Goal: Check status

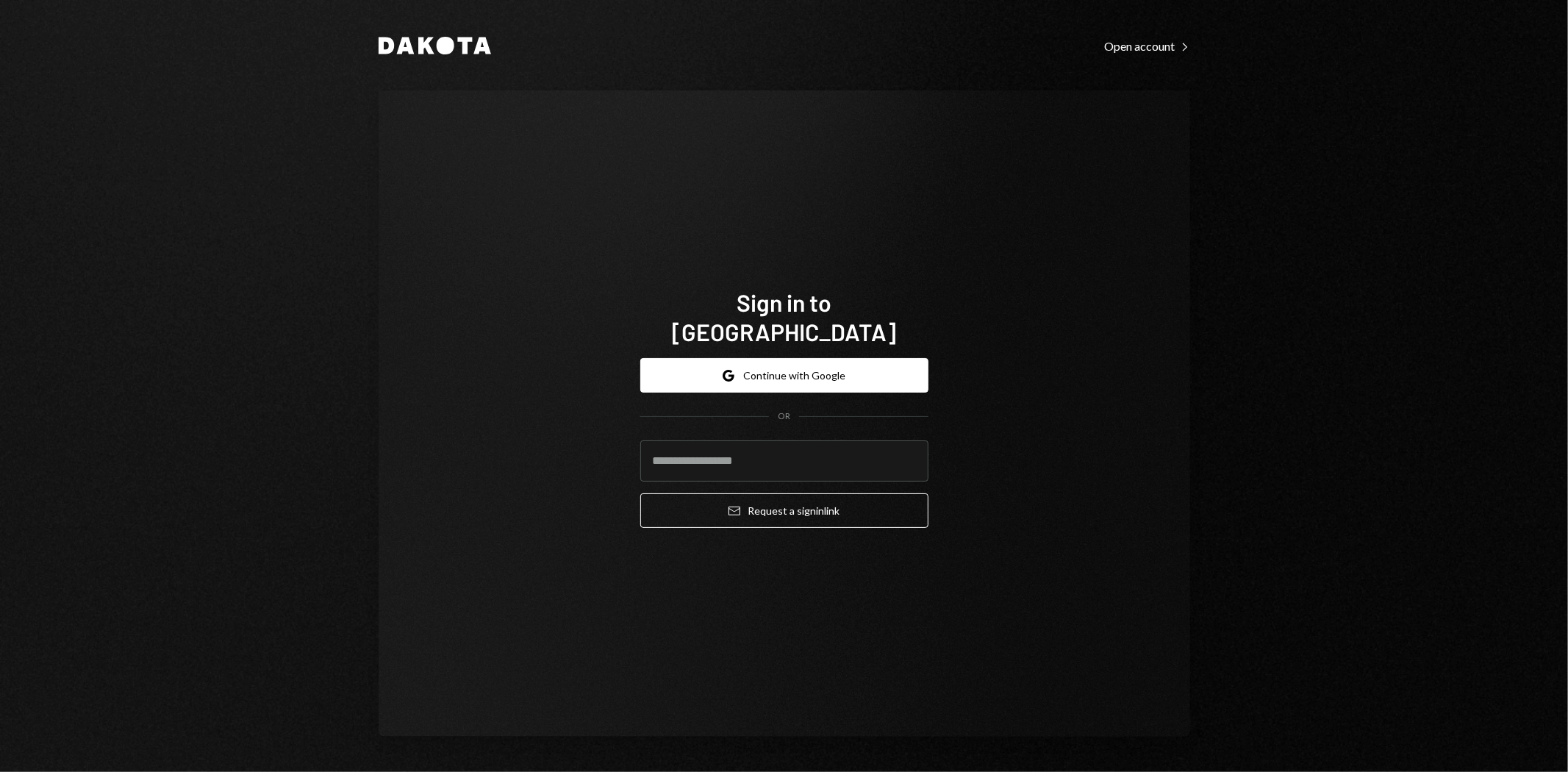
type input "**********"
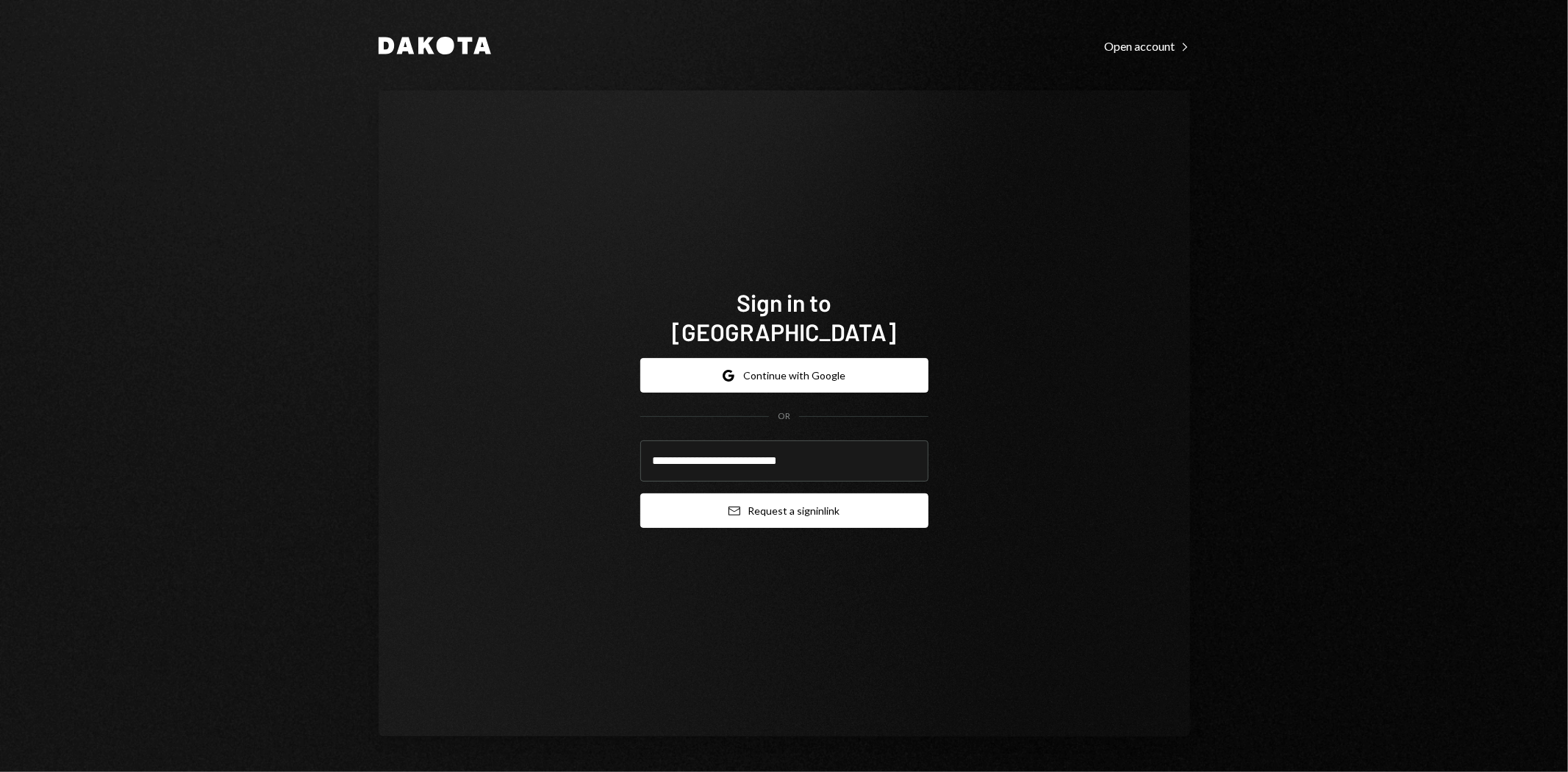
click at [789, 493] on button "Email Request a sign in link" at bounding box center [784, 510] width 289 height 34
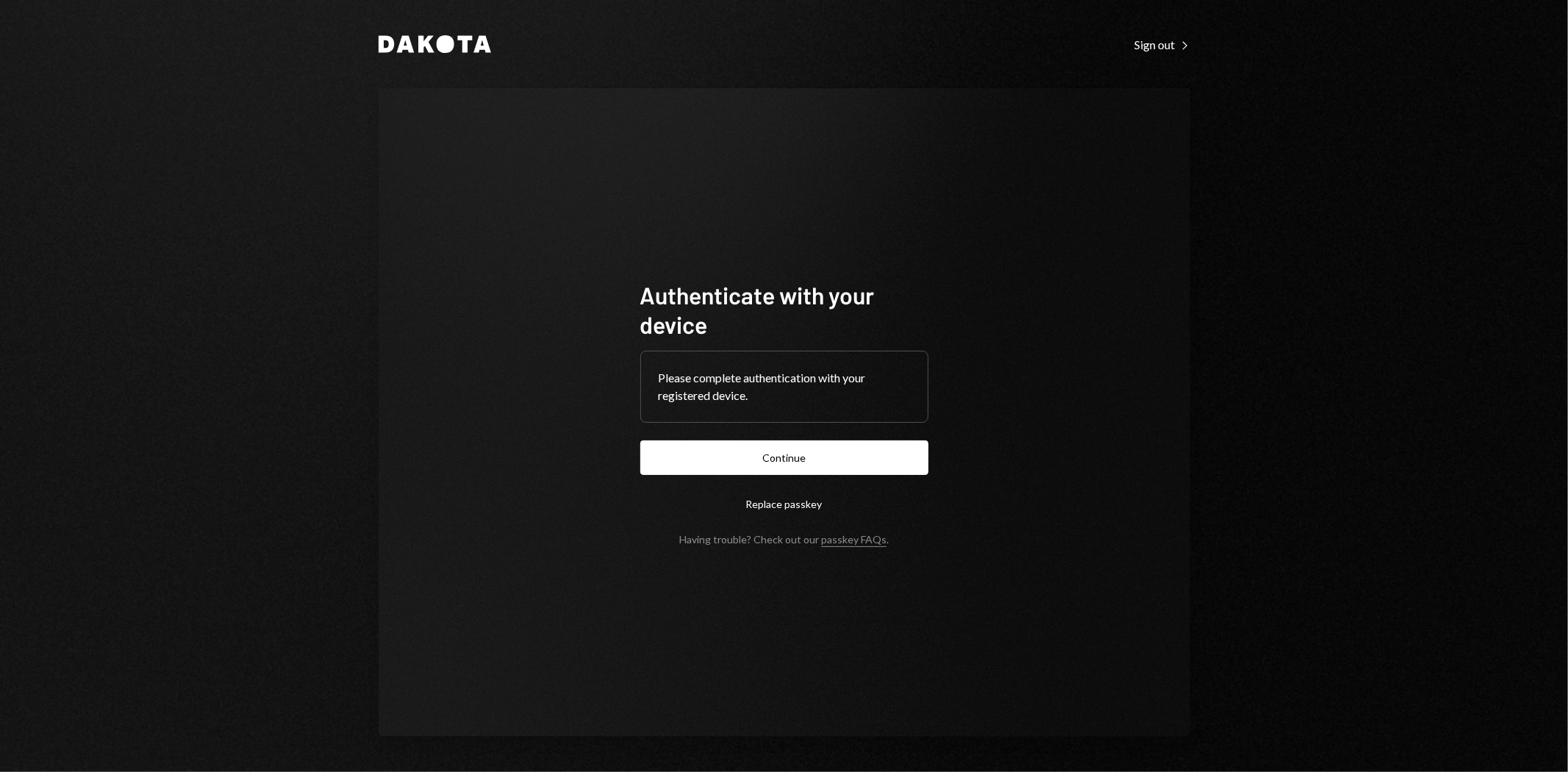
drag, startPoint x: 754, startPoint y: 447, endPoint x: 810, endPoint y: 447, distance: 56.0
click at [754, 447] on button "Continue" at bounding box center [784, 457] width 289 height 34
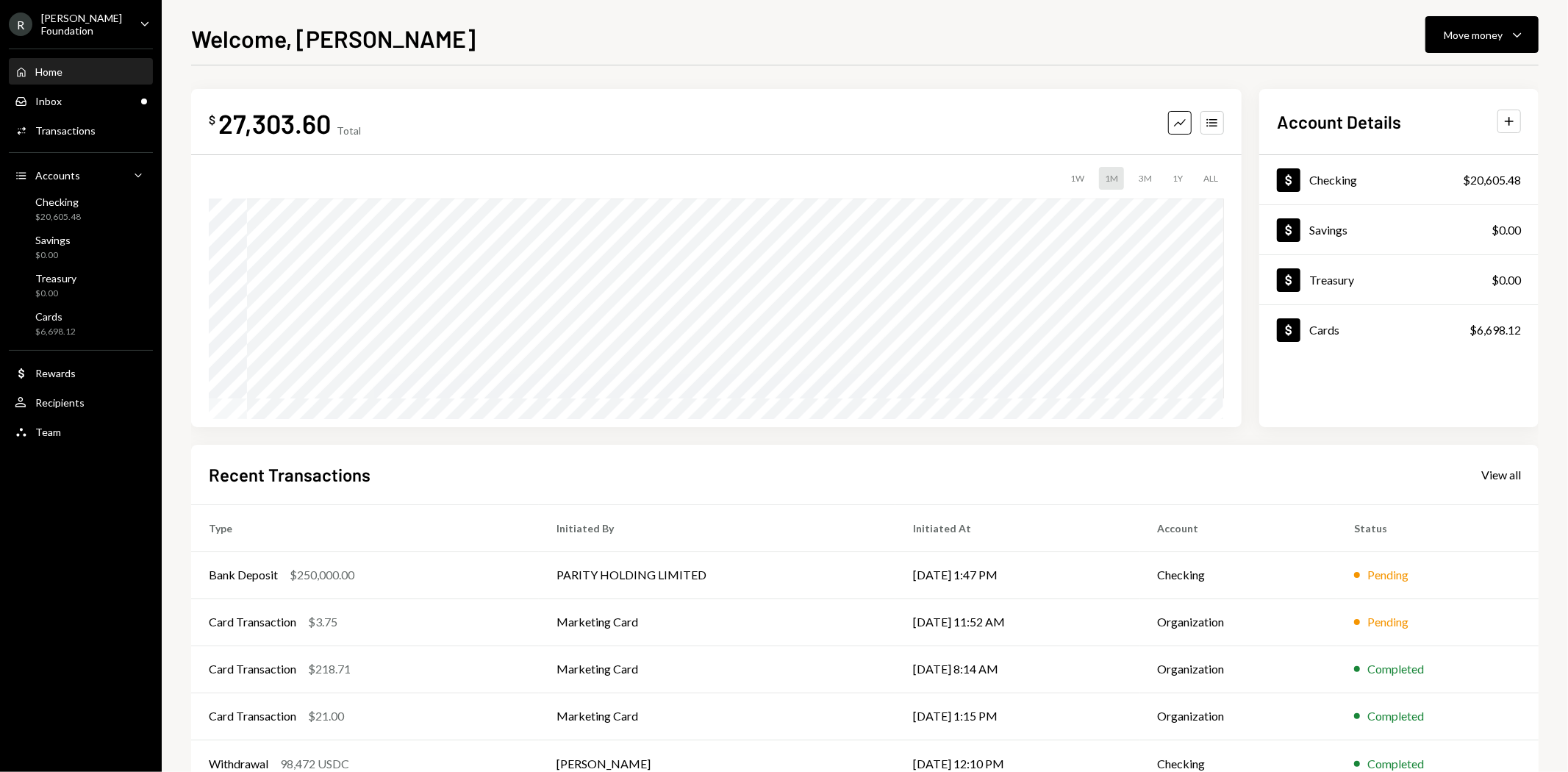
click at [98, 24] on div "[PERSON_NAME] Foundation" at bounding box center [85, 24] width 87 height 25
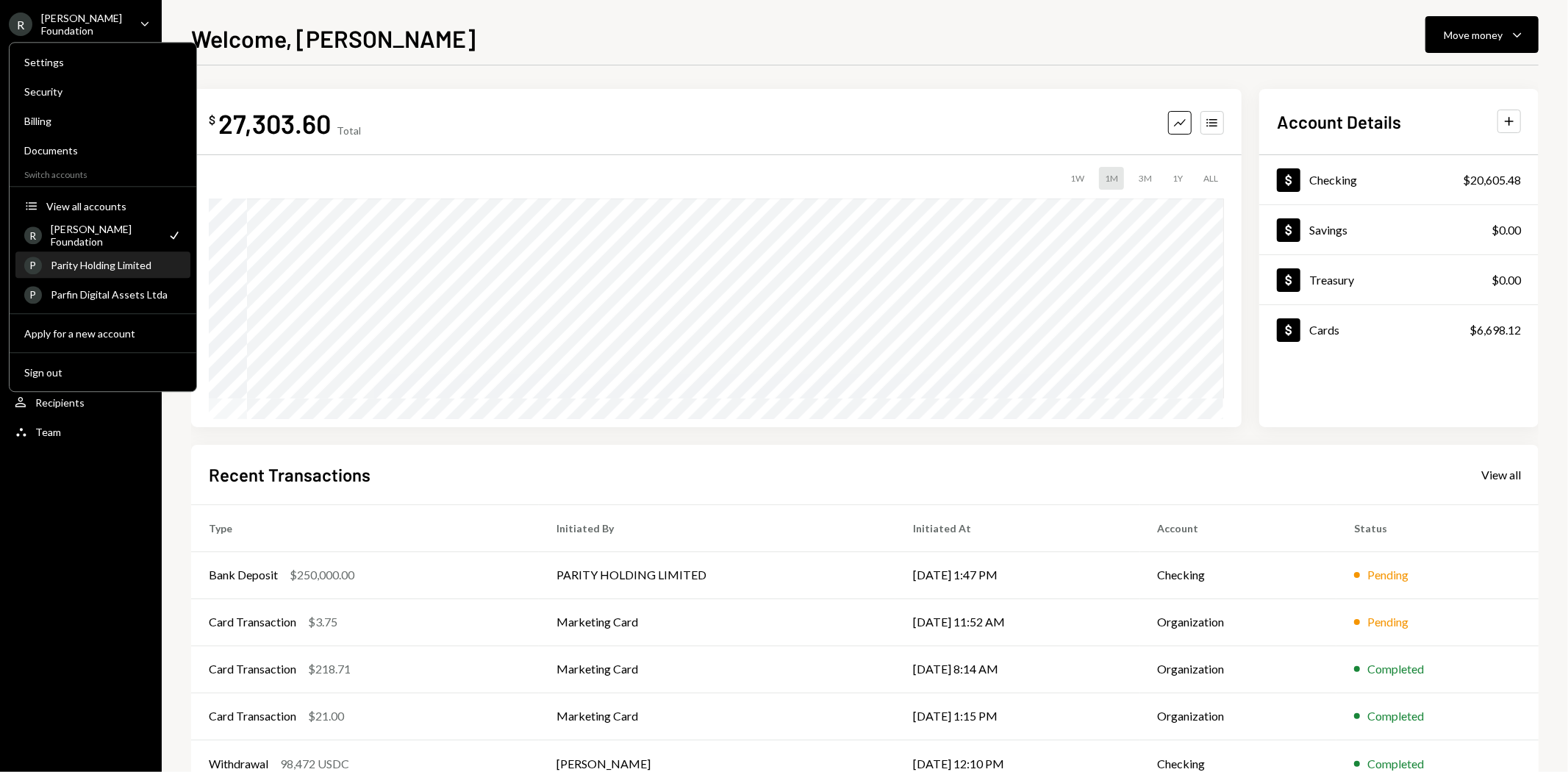
click at [106, 257] on div "P Parity Holding Limited" at bounding box center [102, 265] width 158 height 25
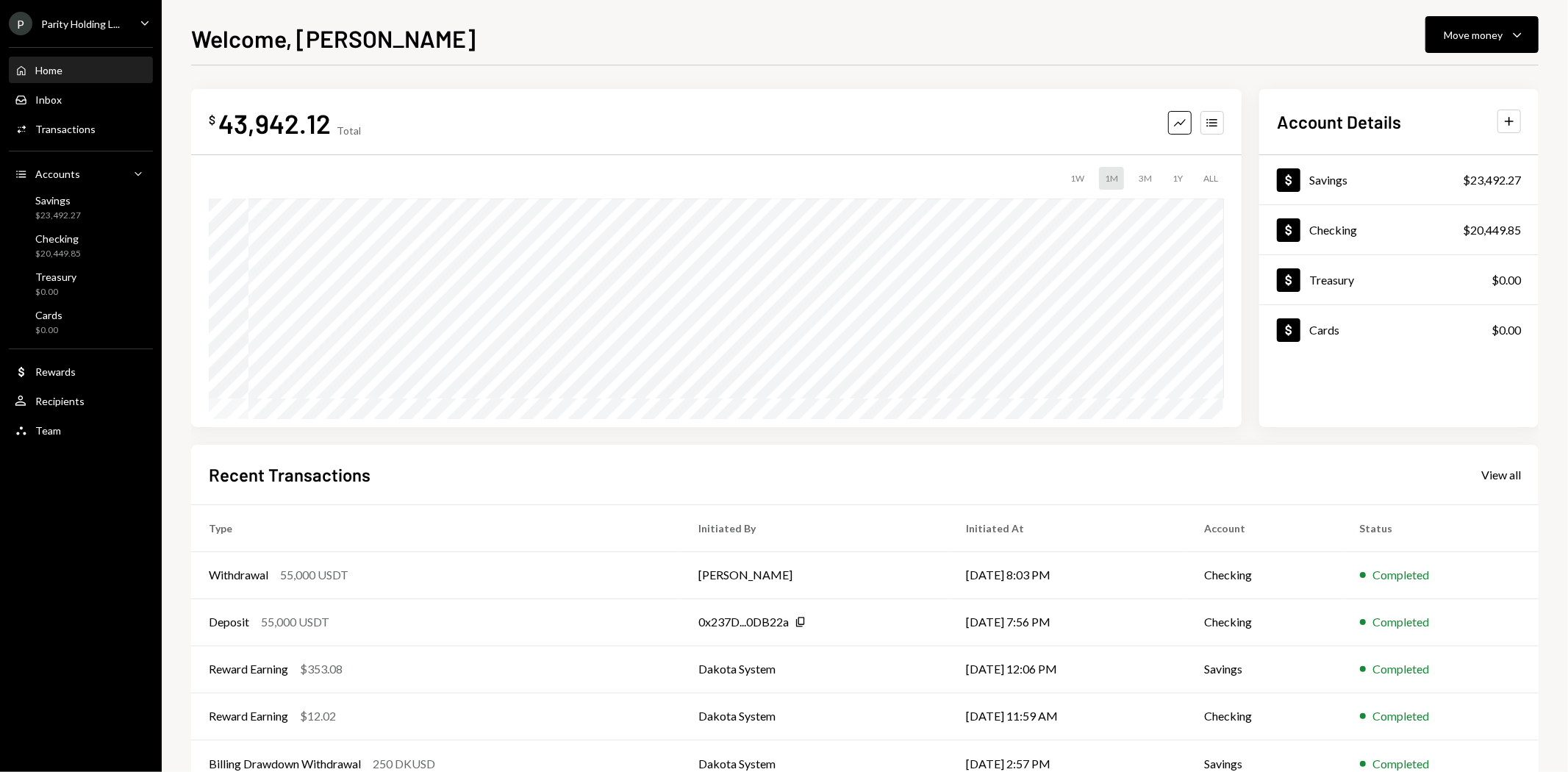
click at [112, 23] on div "Parity Holding L..." at bounding box center [80, 24] width 78 height 13
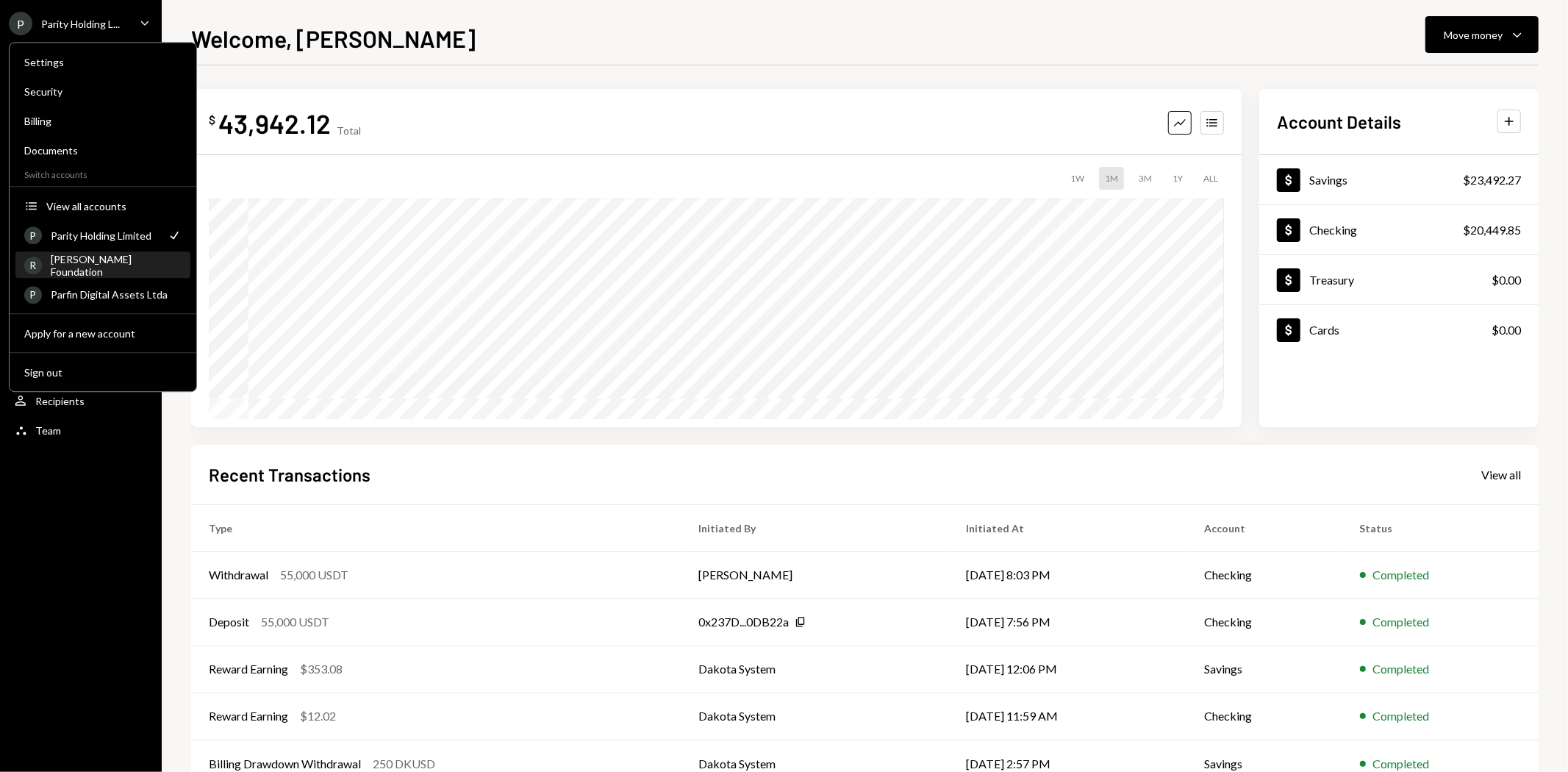
click at [107, 267] on div "[PERSON_NAME] Foundation" at bounding box center [116, 265] width 131 height 25
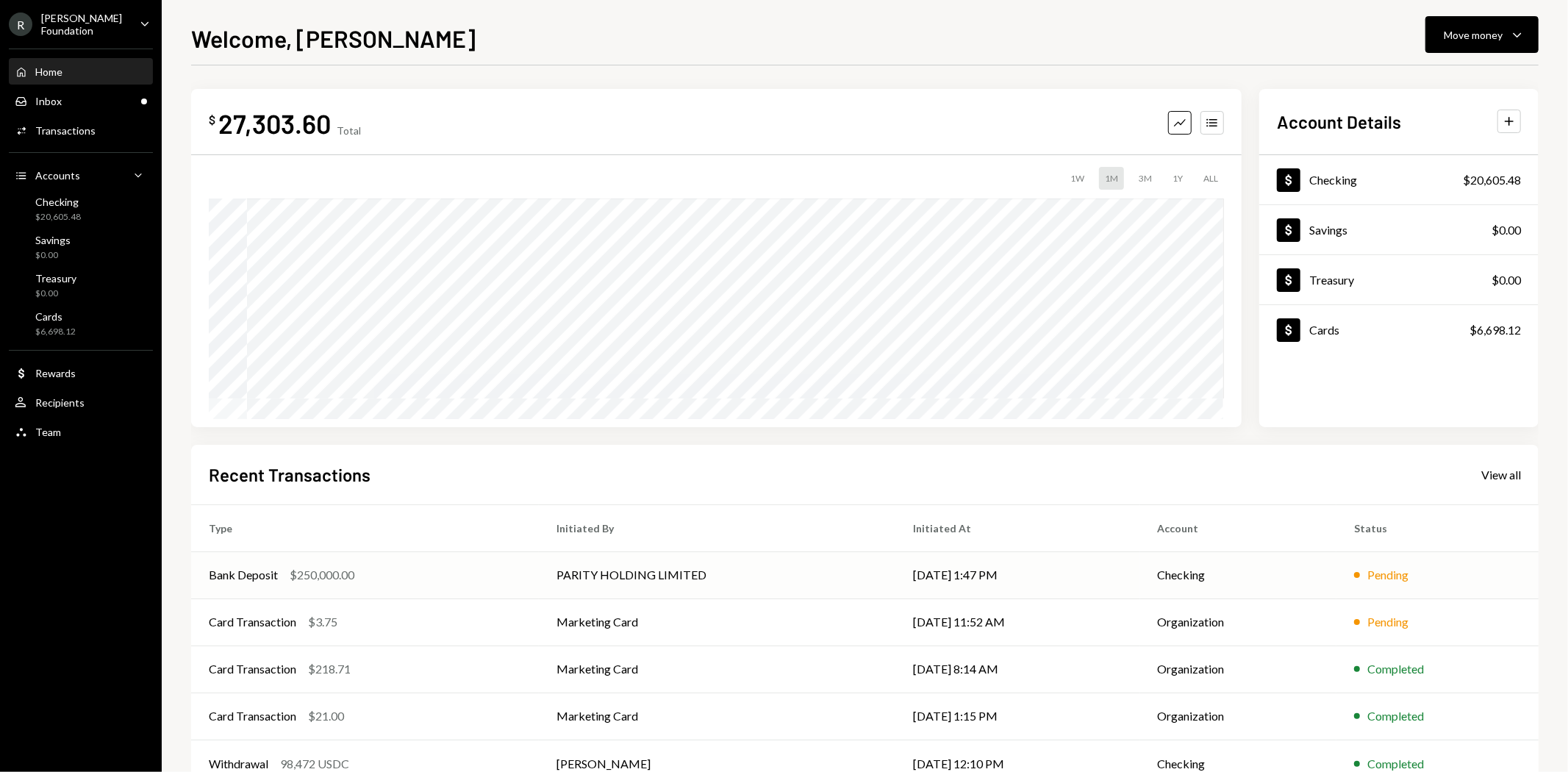
click at [718, 572] on td "PARITY HOLDING LIMITED" at bounding box center [717, 575] width 357 height 47
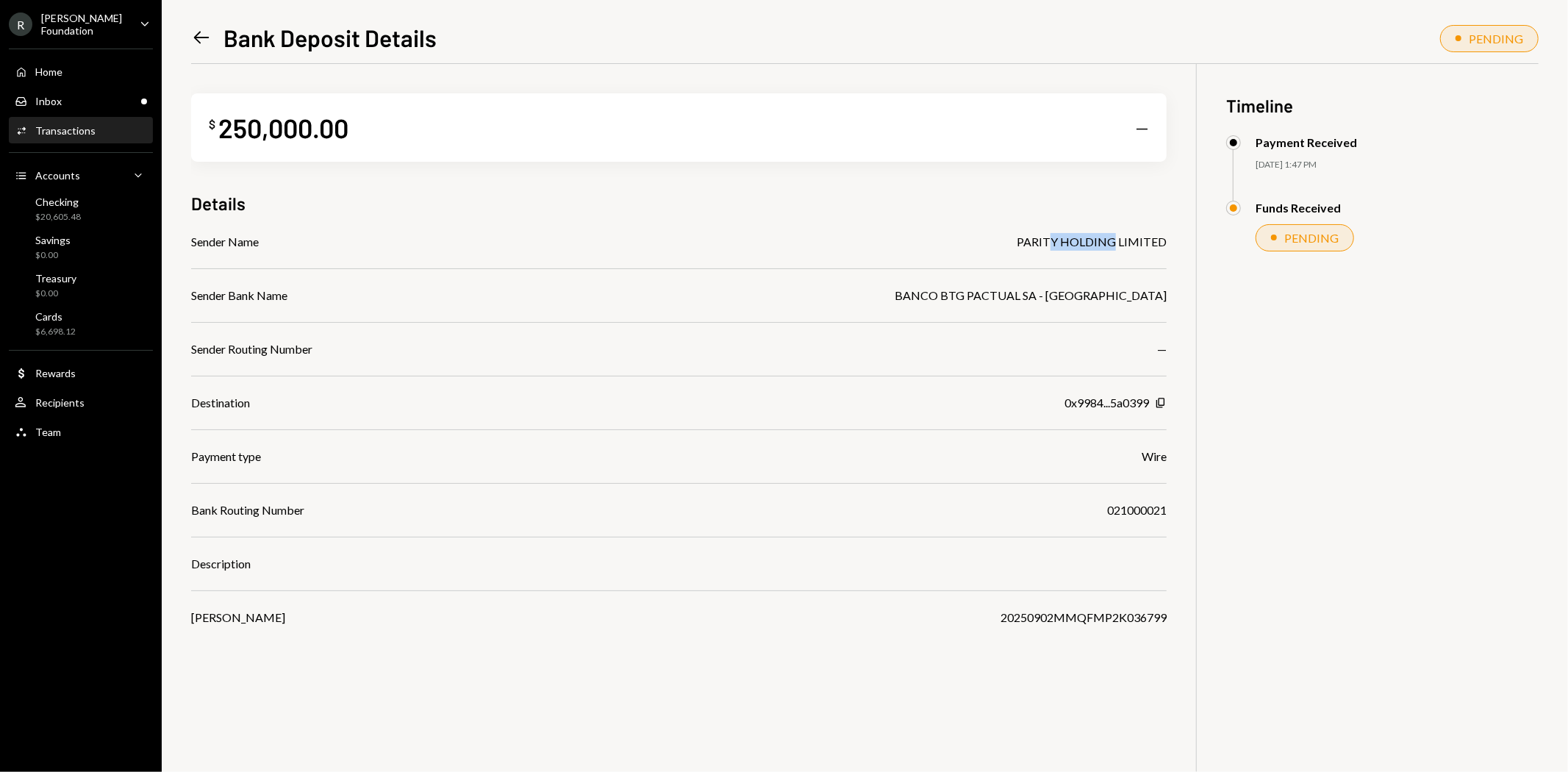
drag, startPoint x: 1055, startPoint y: 231, endPoint x: 1149, endPoint y: 240, distance: 94.4
click at [1149, 240] on div "$ 250,000.00 — Details Sender Name PARITY HOLDING LIMITED Sender Bank Name BANC…" at bounding box center [678, 345] width 975 height 563
click at [1090, 290] on div "BANCO BTG PACTUAL SA - [GEOGRAPHIC_DATA]" at bounding box center [1031, 295] width 272 height 18
drag, startPoint x: 1056, startPoint y: 298, endPoint x: 1138, endPoint y: 295, distance: 82.1
click at [1138, 295] on div "BANCO BTG PACTUAL SA - [GEOGRAPHIC_DATA]" at bounding box center [1031, 295] width 272 height 18
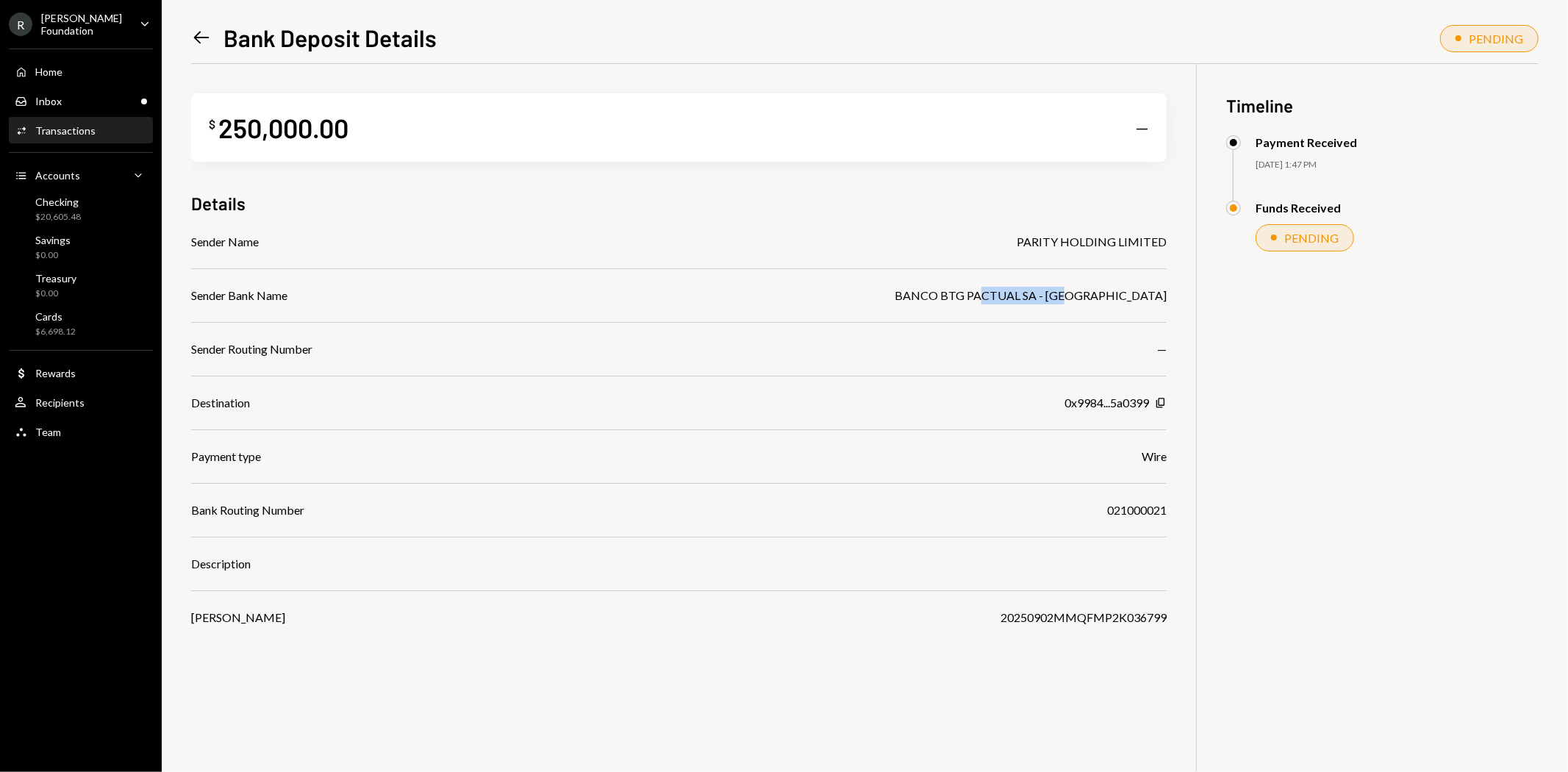
click at [1138, 295] on div "BANCO BTG PACTUAL SA - [GEOGRAPHIC_DATA]" at bounding box center [1031, 295] width 272 height 18
click at [199, 26] on link "Left Arrow" at bounding box center [201, 37] width 20 height 23
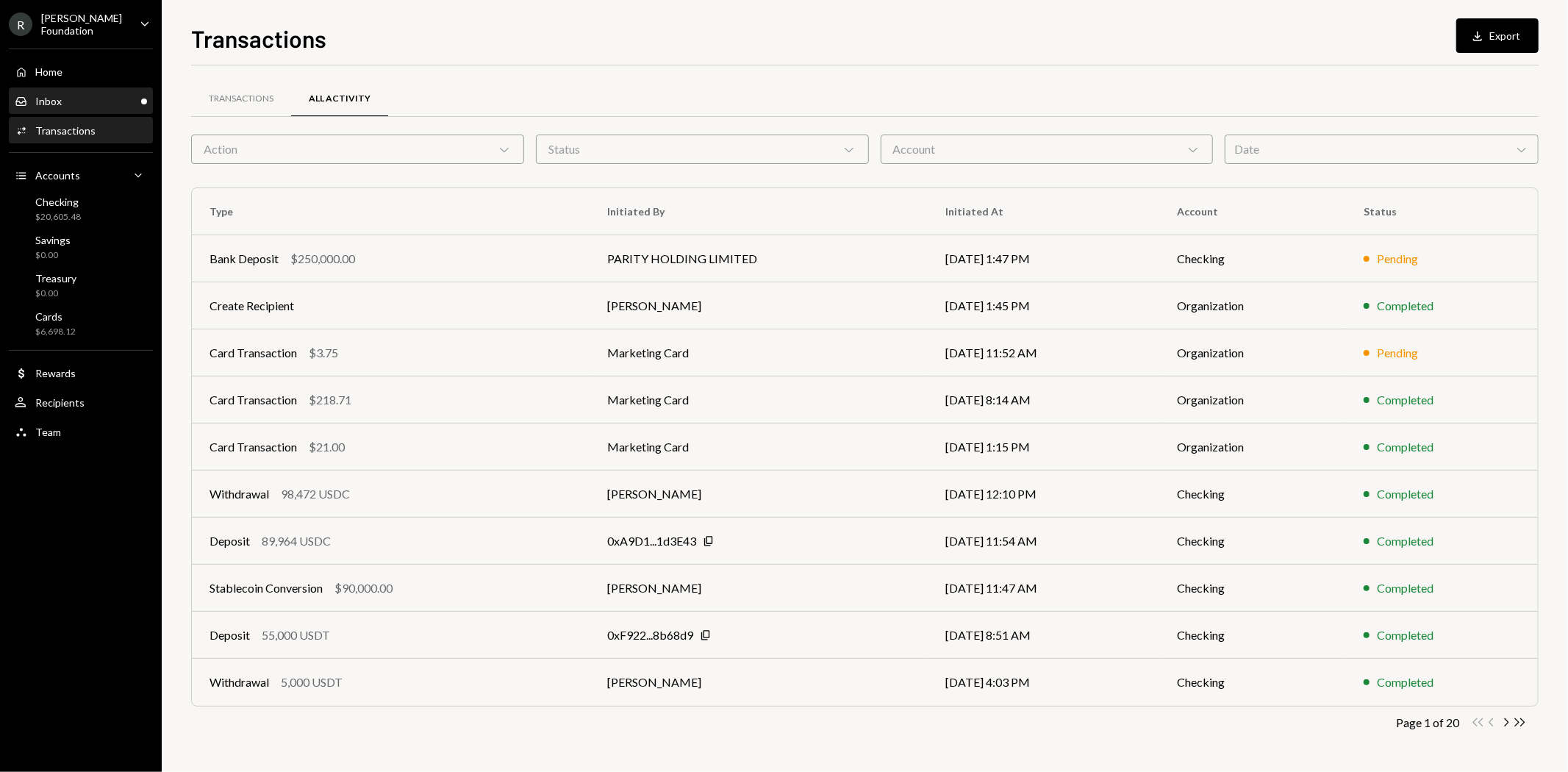
click at [69, 99] on div "Inbox Inbox" at bounding box center [81, 101] width 133 height 13
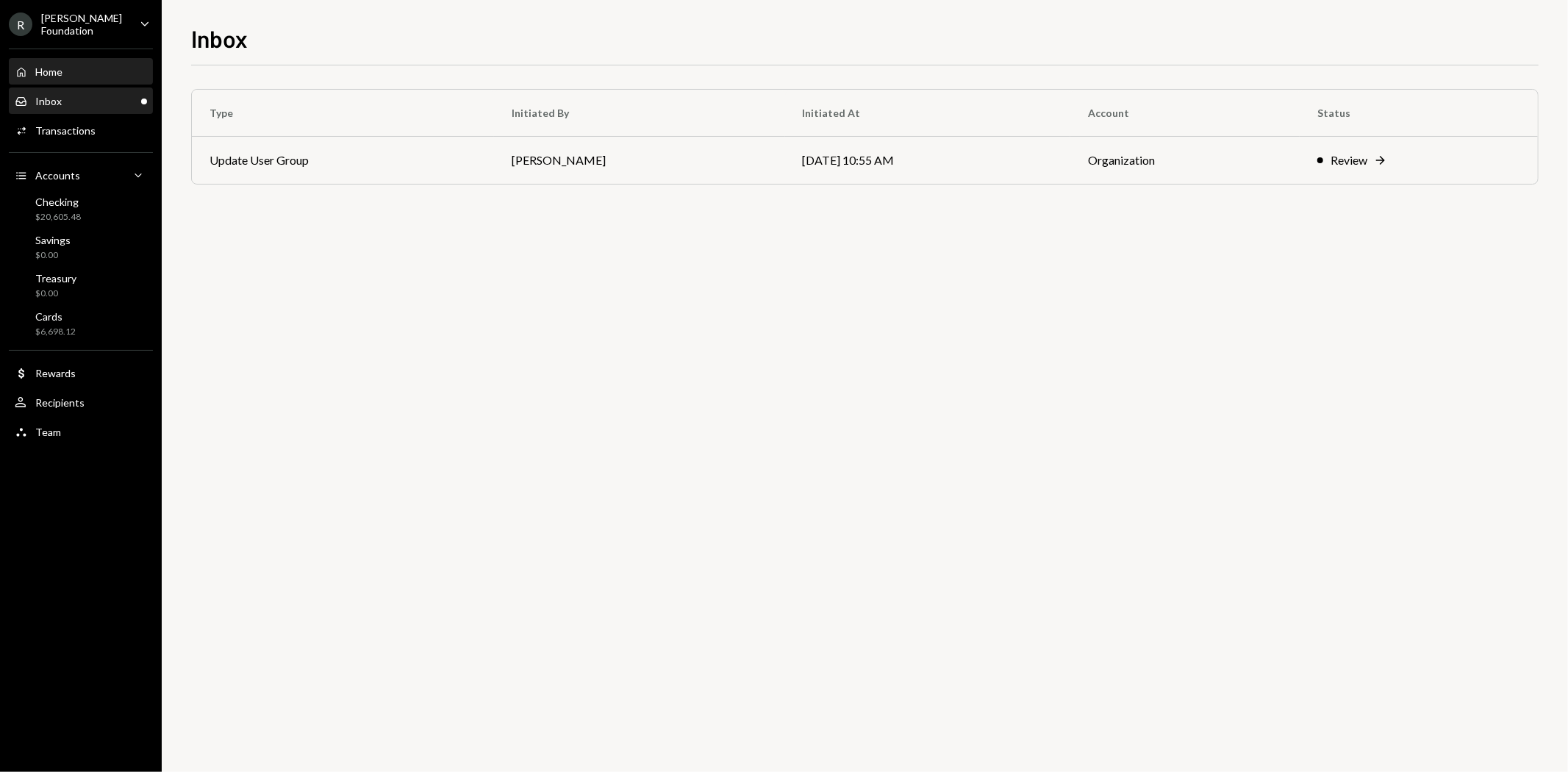
click at [85, 65] on div "Home Home" at bounding box center [81, 72] width 133 height 13
